Goal: Task Accomplishment & Management: Complete application form

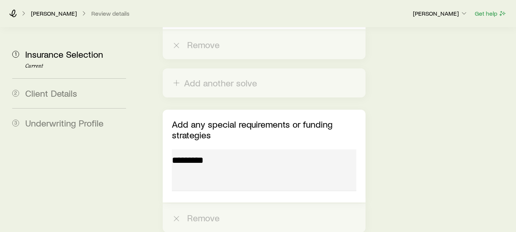
scroll to position [3789, 0]
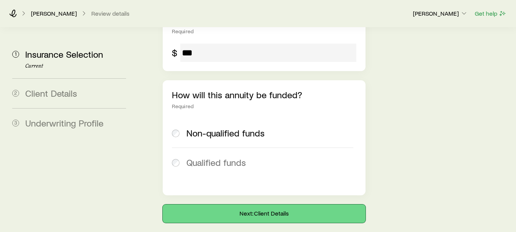
click at [262, 204] on button "Next: Client Details" at bounding box center [264, 213] width 203 height 18
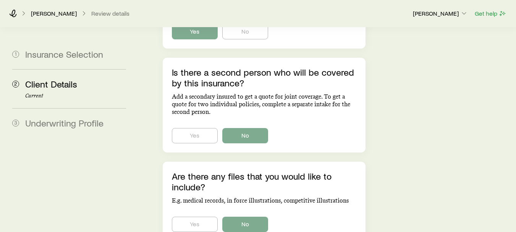
scroll to position [599, 0]
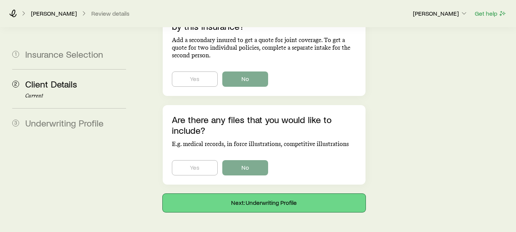
click at [290, 194] on button "Next: Underwriting Profile" at bounding box center [264, 203] width 203 height 18
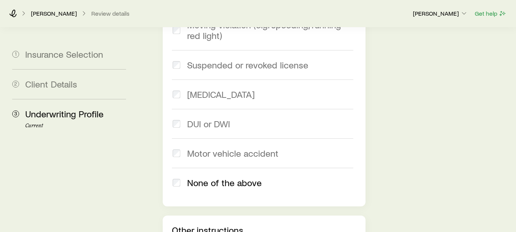
scroll to position [1307, 0]
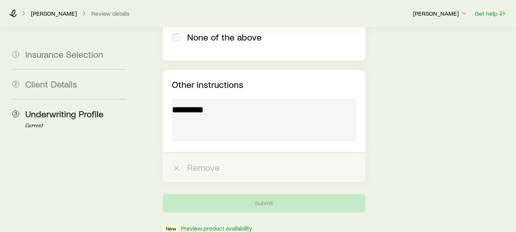
click at [200, 99] on div at bounding box center [264, 121] width 185 height 44
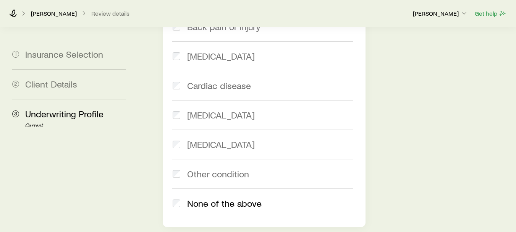
scroll to position [310, 0]
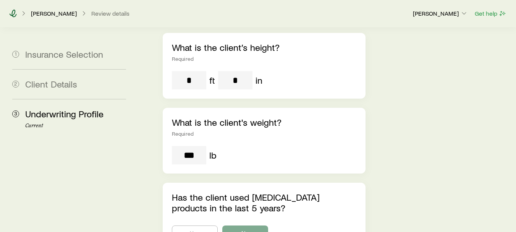
click at [10, 15] on icon at bounding box center [13, 14] width 8 height 8
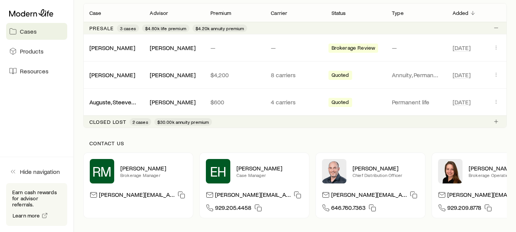
scroll to position [144, 0]
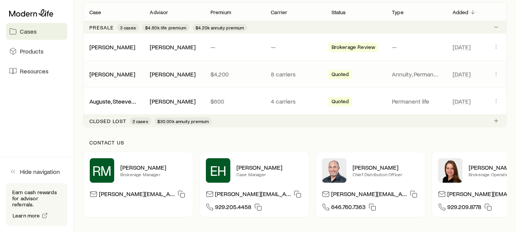
click at [344, 73] on span "Quoted" at bounding box center [341, 75] width 18 height 8
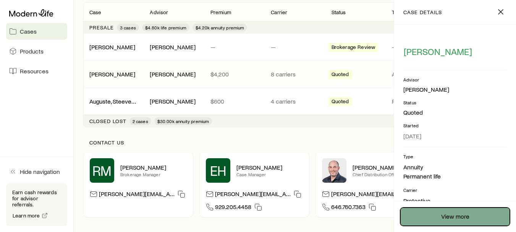
click at [461, 217] on link "View more" at bounding box center [456, 217] width 110 height 18
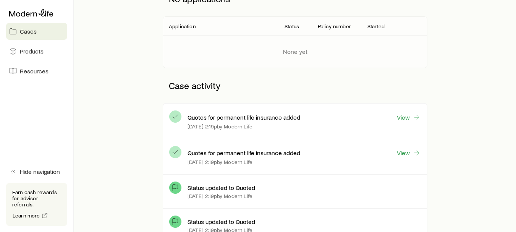
scroll to position [129, 0]
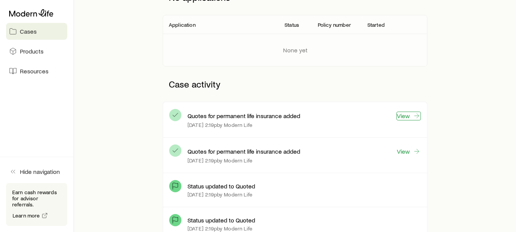
click at [413, 112] on icon at bounding box center [417, 116] width 8 height 8
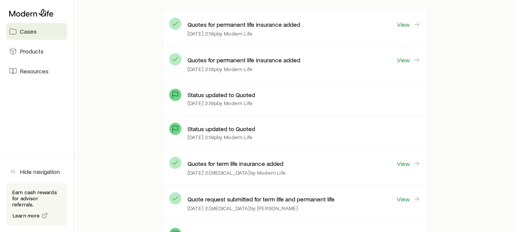
scroll to position [219, 0]
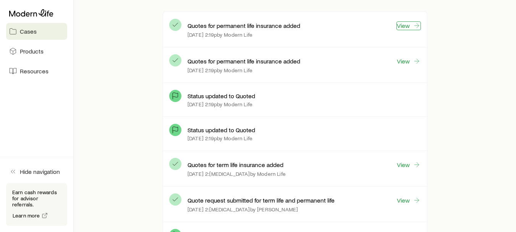
click at [414, 23] on icon at bounding box center [417, 26] width 8 height 8
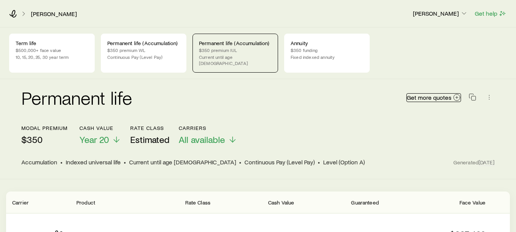
click at [440, 94] on span "Get more quotes" at bounding box center [429, 97] width 45 height 6
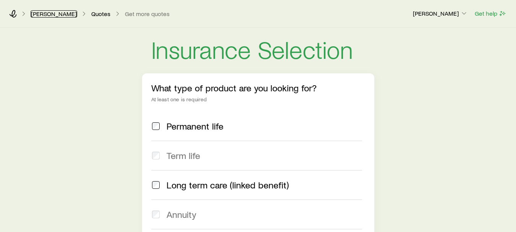
click at [49, 17] on link "[PERSON_NAME]" at bounding box center [54, 13] width 47 height 7
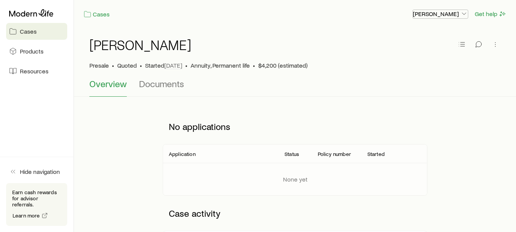
click at [464, 12] on icon "button" at bounding box center [465, 14] width 8 height 8
click at [343, 41] on div "[PERSON_NAME]" at bounding box center [295, 49] width 412 height 24
click at [94, 15] on link "Cases" at bounding box center [96, 14] width 27 height 9
